Goal: Check status: Check status

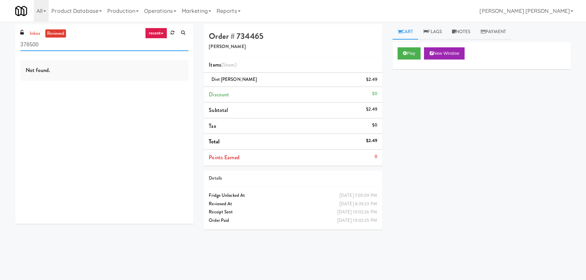
drag, startPoint x: 39, startPoint y: 45, endPoint x: -34, endPoint y: 56, distance: 73.6
click at [0, 56] on html "Okay Okay Select date: previous 2025-Aug next Su Mo Tu We Th Fr Sa 27 28 29 30 …" at bounding box center [293, 140] width 586 height 280
paste input "520 N [PERSON_NAME] - Lobby - Ambient"
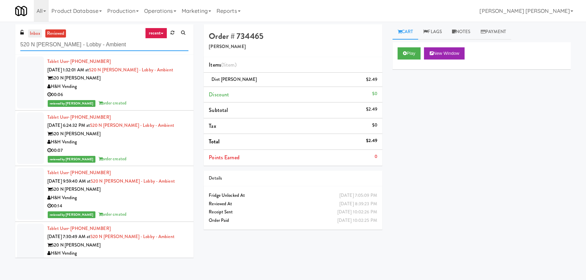
type input "520 N [PERSON_NAME] - Lobby - Ambient"
click at [36, 32] on link "inbox" at bounding box center [35, 33] width 14 height 8
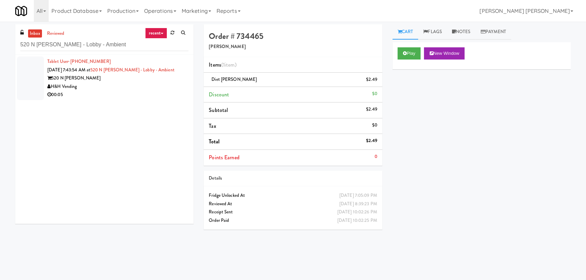
click at [115, 94] on div "00:05" at bounding box center [117, 95] width 141 height 8
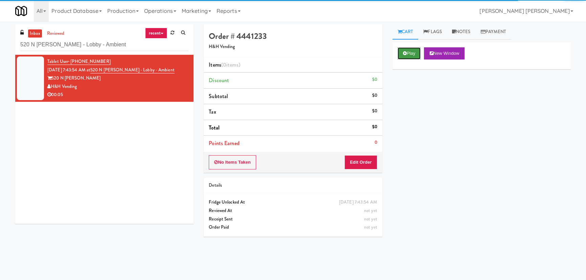
click at [406, 55] on icon at bounding box center [405, 53] width 4 height 4
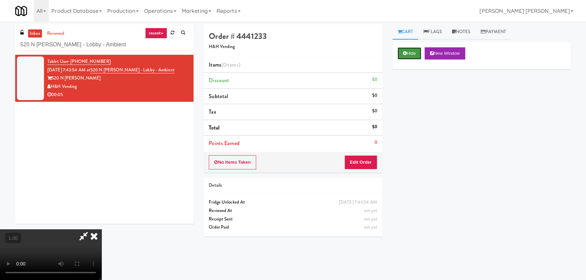
click at [401, 56] on button "Hide" at bounding box center [410, 53] width 24 height 12
